Goal: Obtain resource: Download file/media

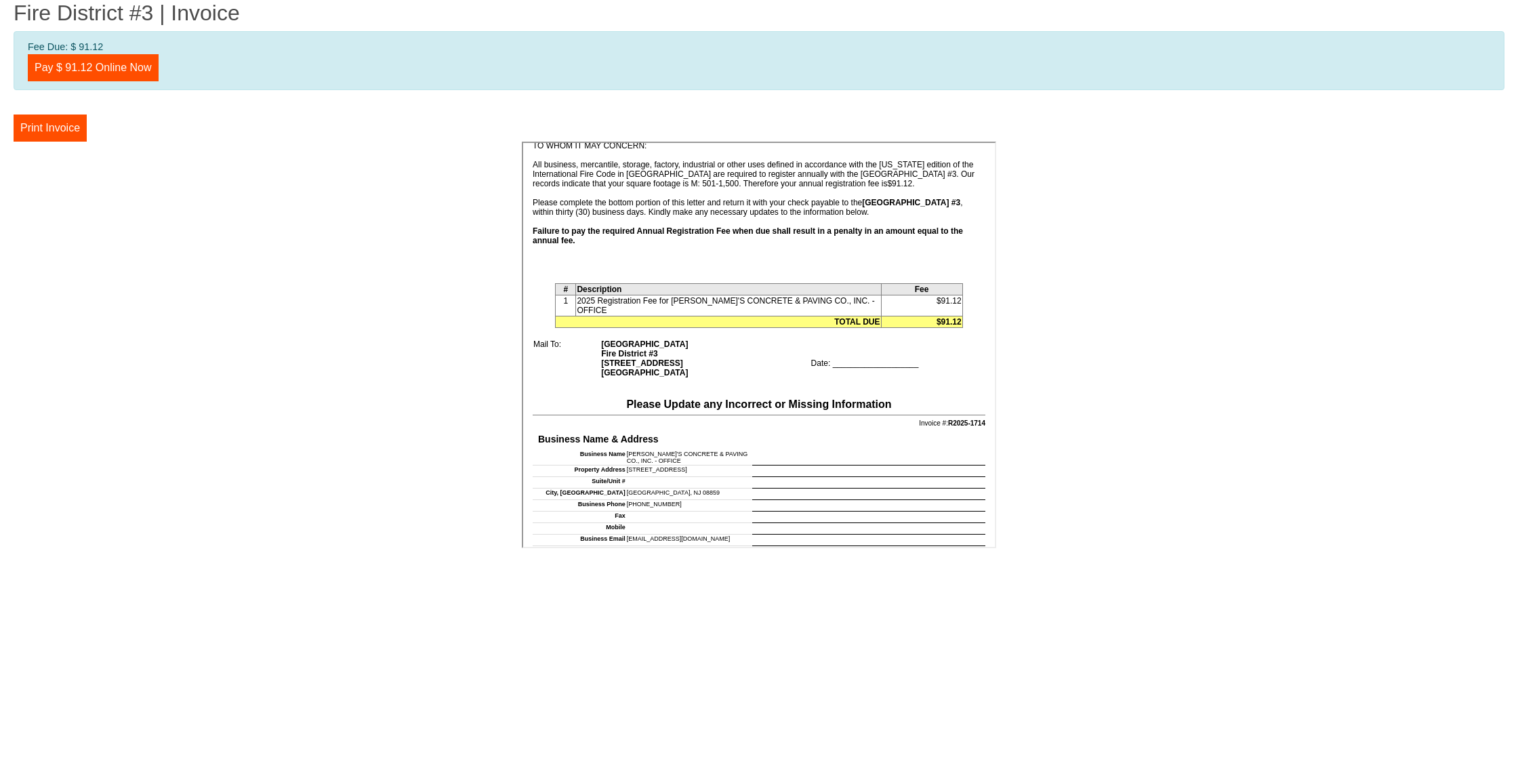
scroll to position [242, 0]
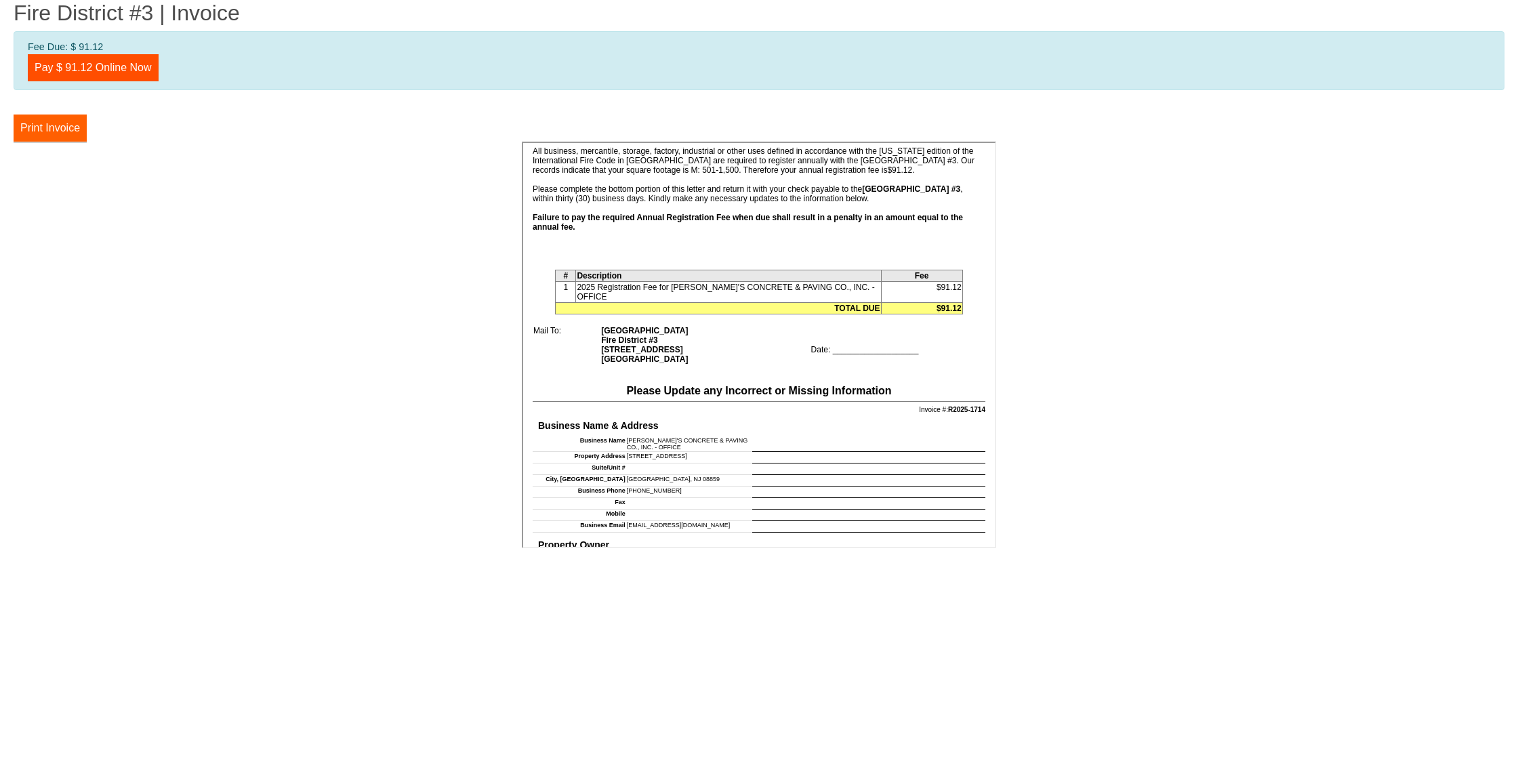
click at [63, 129] on button "Print Invoice" at bounding box center [50, 128] width 73 height 27
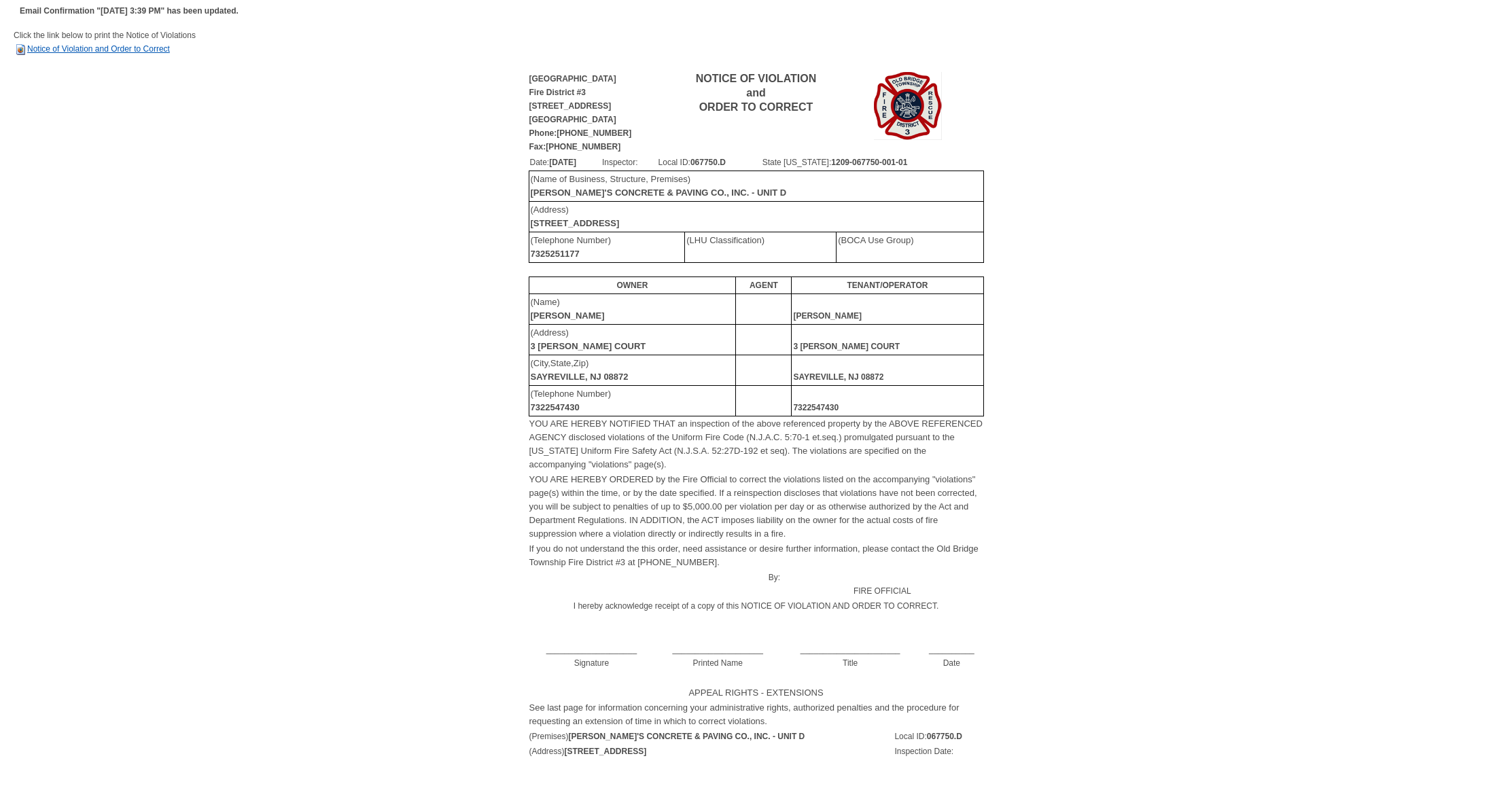
click at [164, 49] on link "Notice of Violation and Order to Correct" at bounding box center [92, 49] width 156 height 10
click at [154, 50] on link "Notice of Violation and Order to Correct" at bounding box center [92, 49] width 156 height 10
